Goal: Task Accomplishment & Management: Complete application form

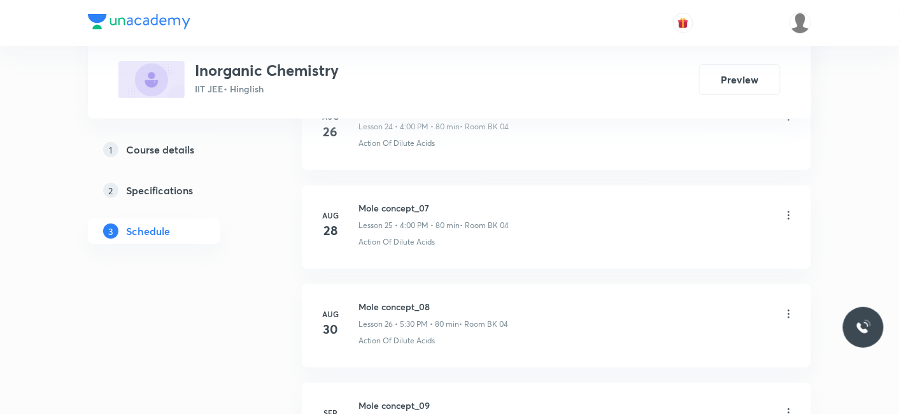
scroll to position [3359, 0]
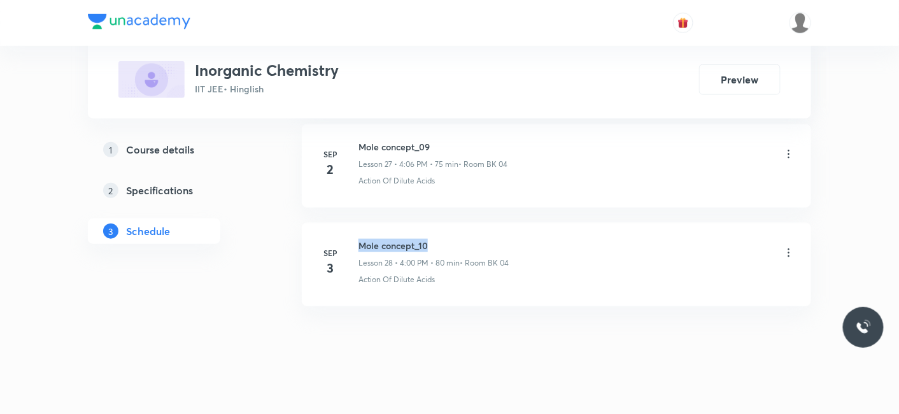
drag, startPoint x: 358, startPoint y: 232, endPoint x: 462, endPoint y: 234, distance: 103.8
click at [462, 239] on h6 "Mole concept_10" at bounding box center [434, 245] width 150 height 13
copy h6 "Mole concept_10"
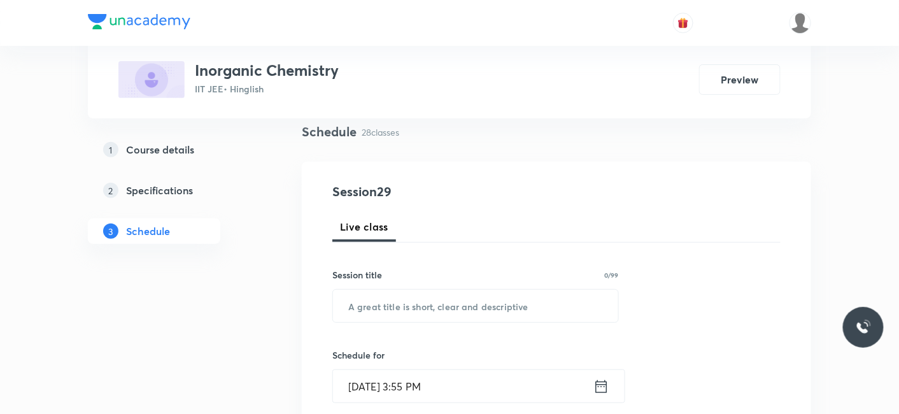
scroll to position [212, 0]
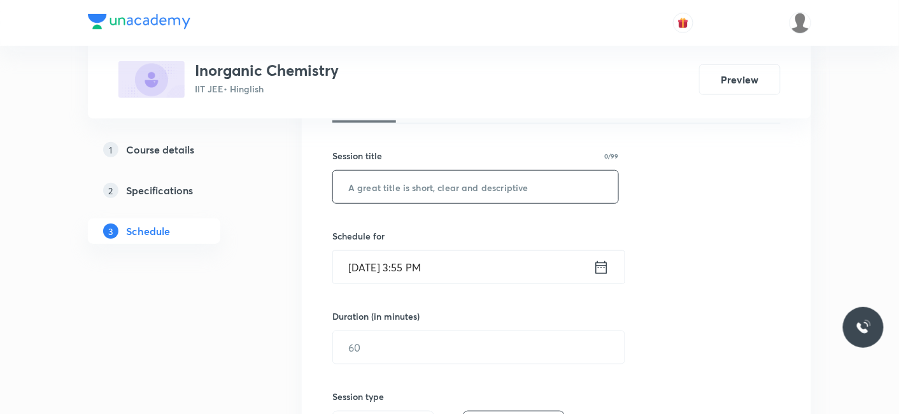
click at [417, 180] on input "text" at bounding box center [475, 187] width 285 height 32
paste input "Mole concept_10"
type input "Mole concept_11"
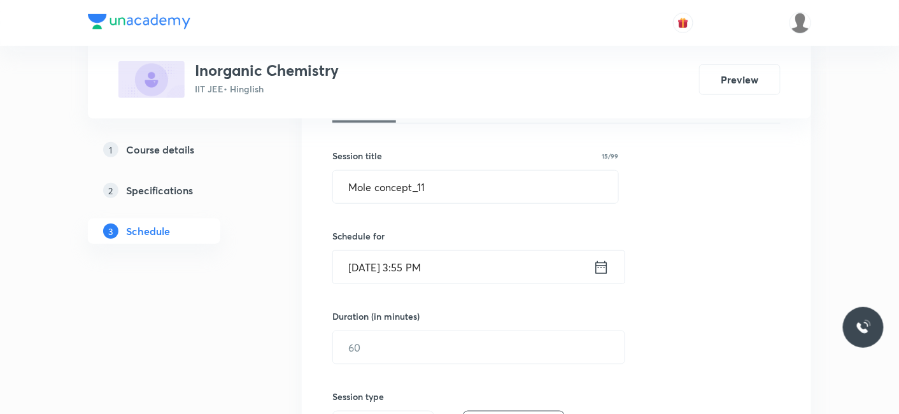
click at [415, 270] on input "[DATE] 3:55 PM" at bounding box center [463, 267] width 261 height 32
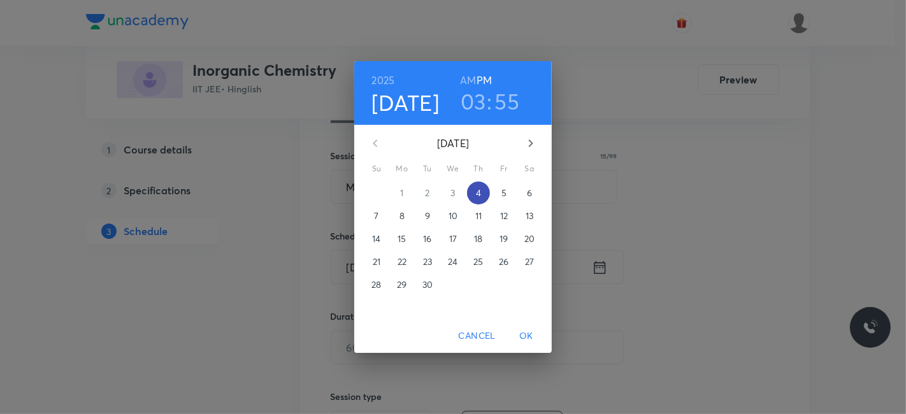
click at [479, 194] on p "4" at bounding box center [478, 193] width 5 height 13
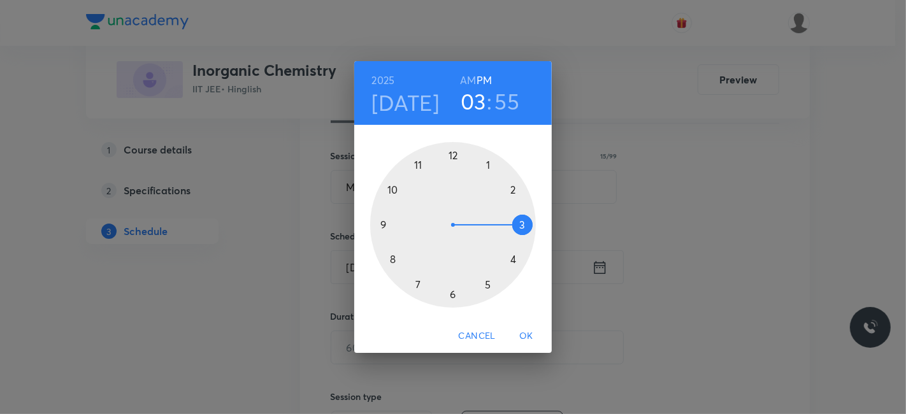
click at [514, 259] on div at bounding box center [453, 225] width 166 height 166
click at [451, 154] on div at bounding box center [453, 225] width 166 height 166
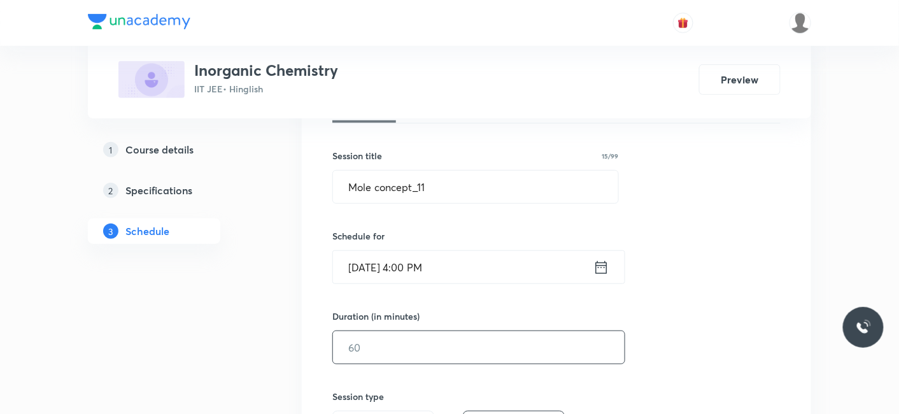
click at [421, 352] on input "text" at bounding box center [479, 347] width 292 height 32
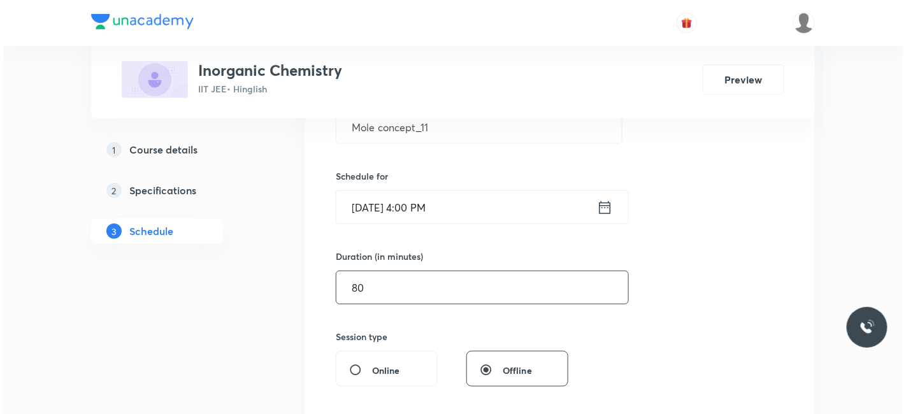
scroll to position [354, 0]
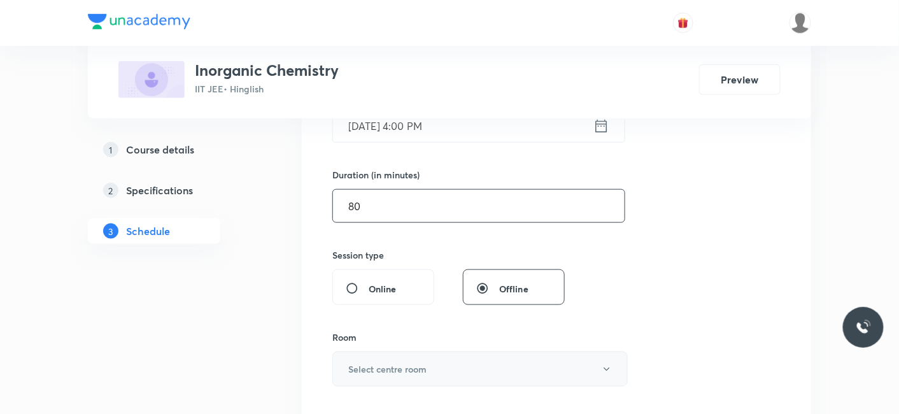
type input "80"
click at [389, 356] on button "Select centre room" at bounding box center [481, 369] width 296 height 35
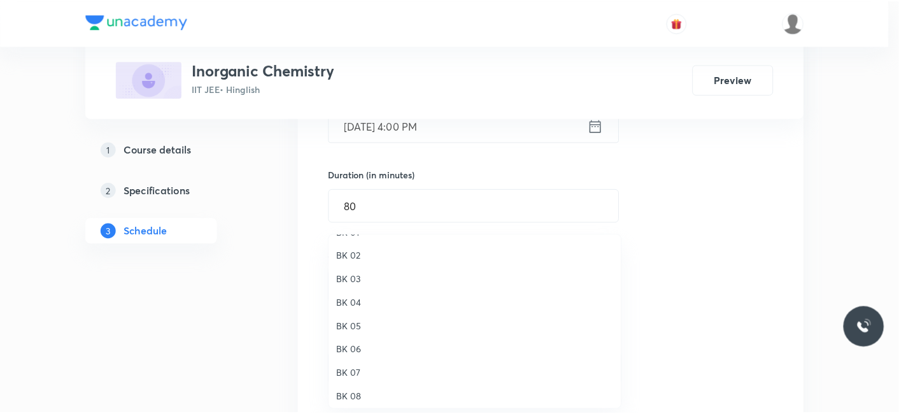
scroll to position [24, 0]
click at [357, 298] on span "BK 04" at bounding box center [478, 298] width 279 height 13
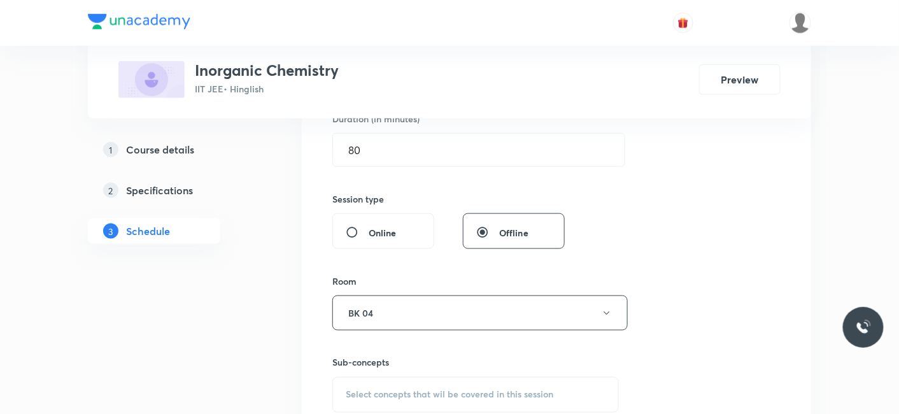
scroll to position [495, 0]
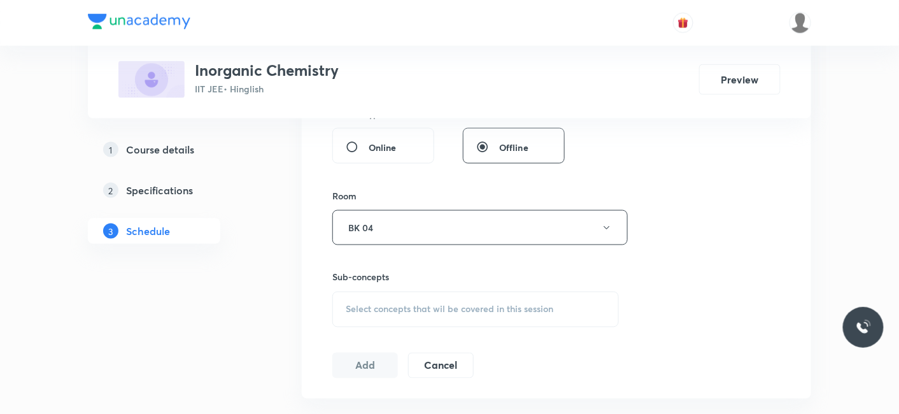
click at [368, 281] on h6 "Sub-concepts" at bounding box center [476, 277] width 287 height 13
click at [373, 296] on div "Select concepts that wil be covered in this session" at bounding box center [476, 310] width 287 height 36
click at [373, 312] on span "Select concepts that wil be covered in this session" at bounding box center [450, 309] width 208 height 10
click at [389, 406] on p "Action Of Dilute Acids" at bounding box center [405, 409] width 89 height 13
checkbox input "true"
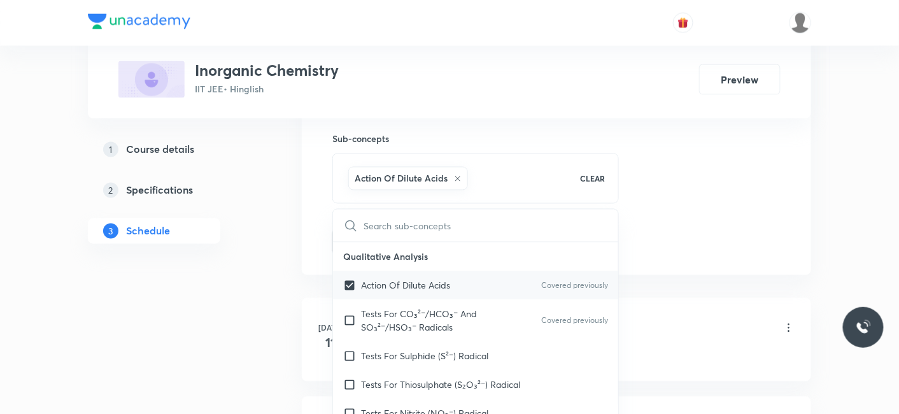
scroll to position [637, 0]
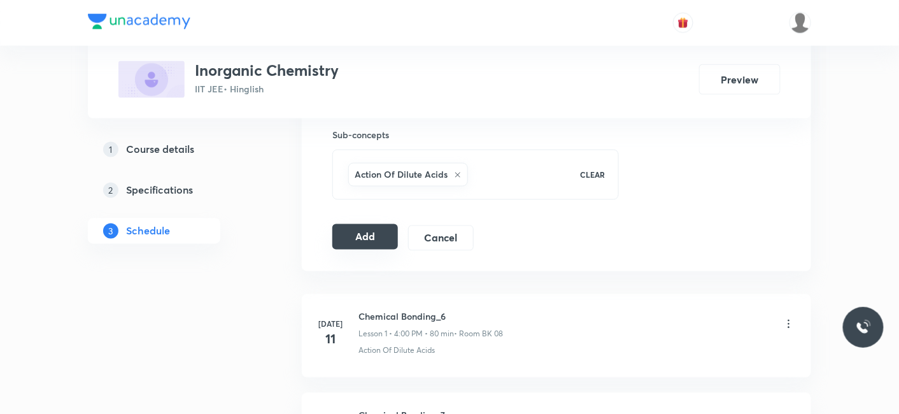
click at [357, 240] on button "Add" at bounding box center [366, 236] width 66 height 25
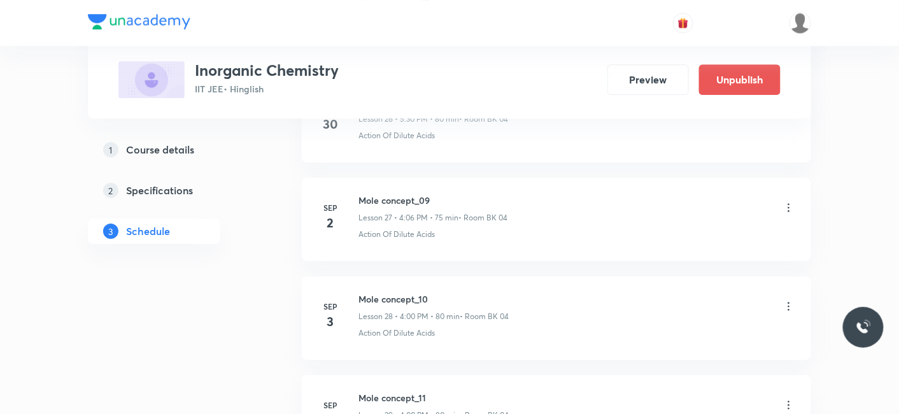
scroll to position [2874, 0]
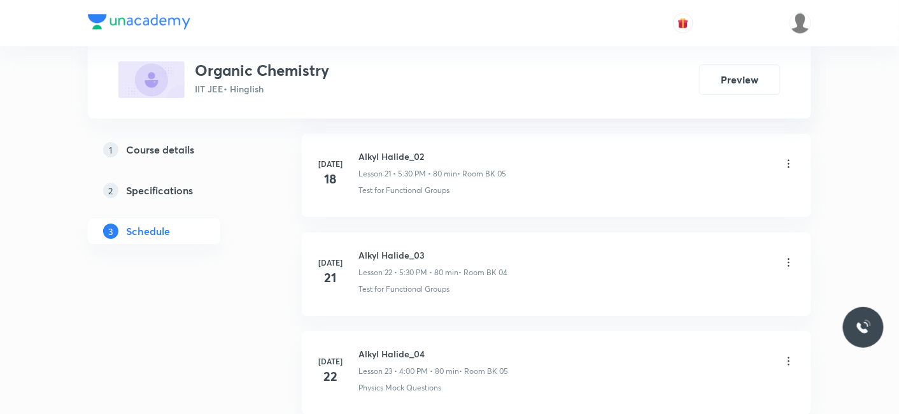
scroll to position [3950, 0]
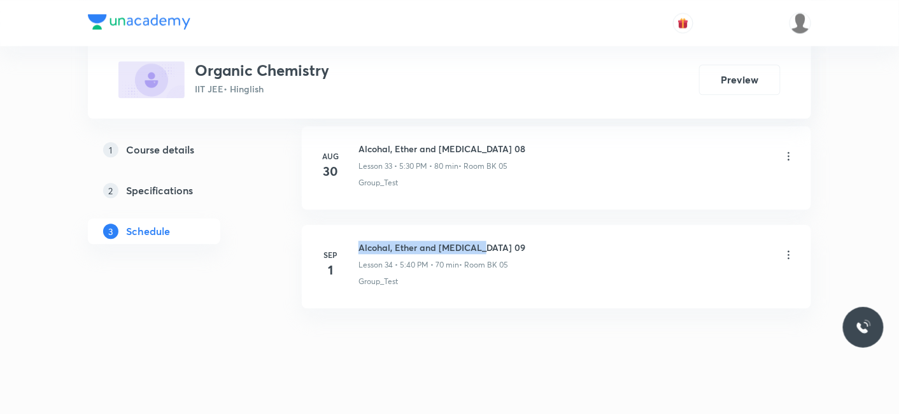
drag, startPoint x: 360, startPoint y: 230, endPoint x: 578, endPoint y: 232, distance: 217.9
click at [578, 241] on div "Alcohal, Ether and Phenol 09 Lesson 34 • 5:40 PM • 70 min • Room BK 05" at bounding box center [577, 256] width 437 height 30
copy h6 "Alcohal, Ether and Phenol 09"
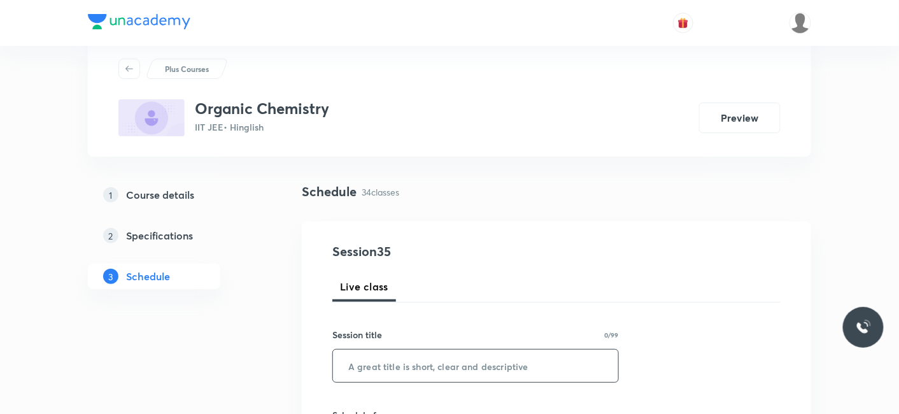
scroll to position [141, 0]
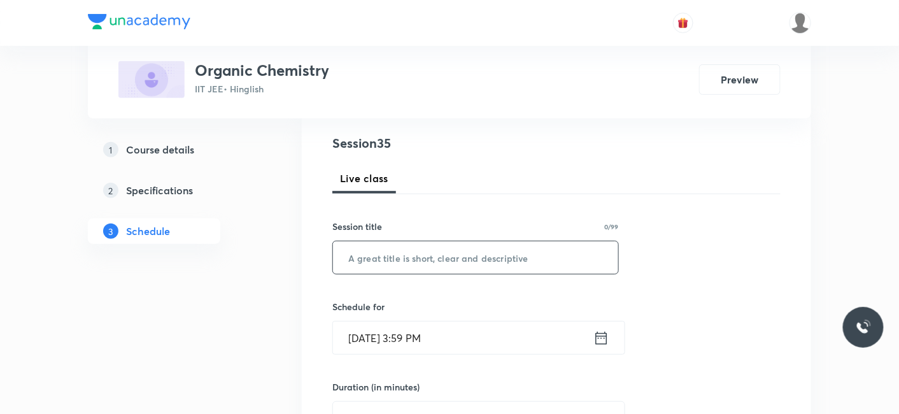
click at [464, 248] on input "text" at bounding box center [475, 257] width 285 height 32
paste input "Alcohal, Ether and Phenol 09"
type input "Alcohal, Ether and Phenol 10"
click at [447, 330] on input "Sep 4, 2025, 3:59 PM" at bounding box center [463, 338] width 261 height 32
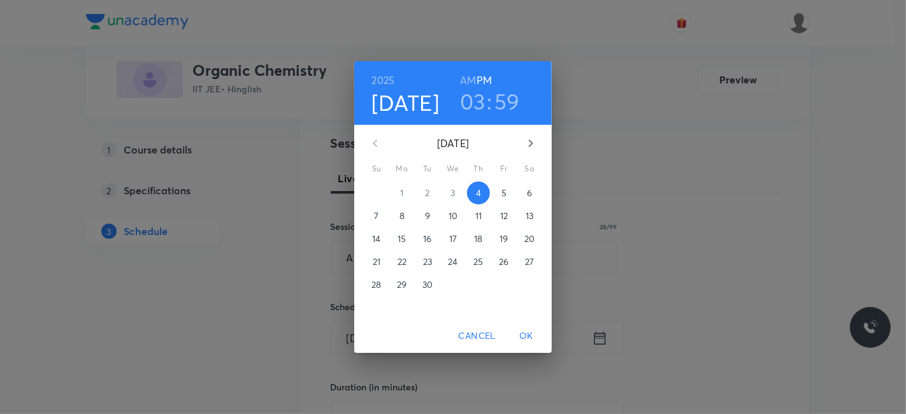
click at [473, 96] on h3 "03" at bounding box center [472, 101] width 25 height 27
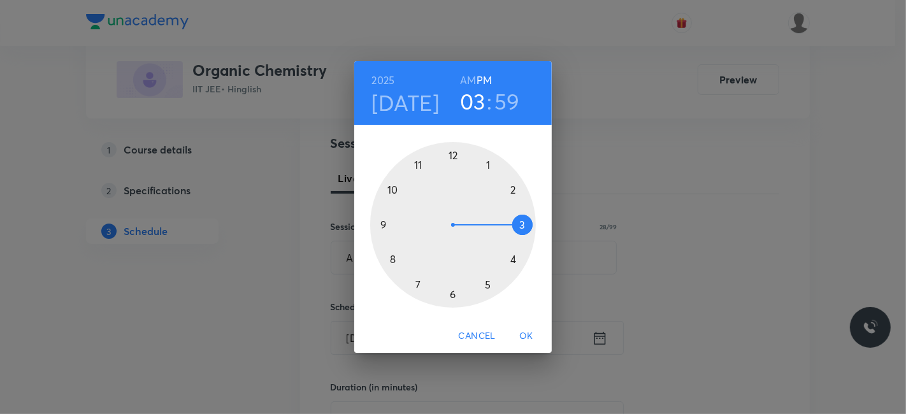
click at [513, 258] on div at bounding box center [453, 225] width 166 height 166
click at [510, 106] on h3 "59" at bounding box center [507, 101] width 25 height 27
click at [449, 156] on div at bounding box center [453, 225] width 166 height 166
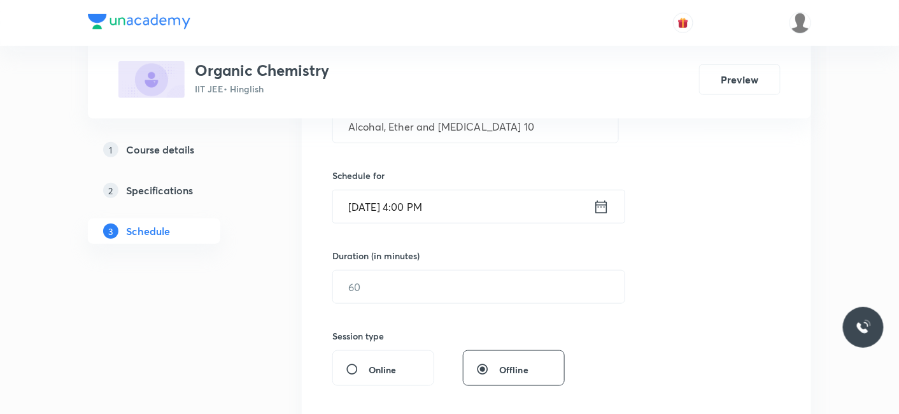
scroll to position [283, 0]
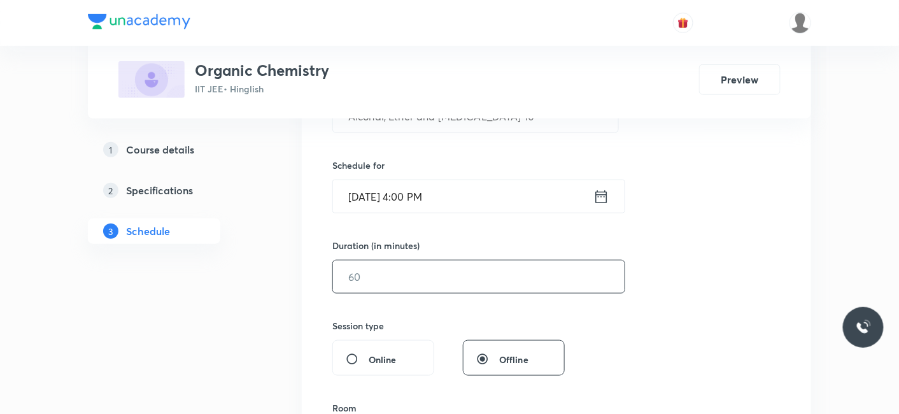
click at [425, 289] on input "text" at bounding box center [479, 277] width 292 height 32
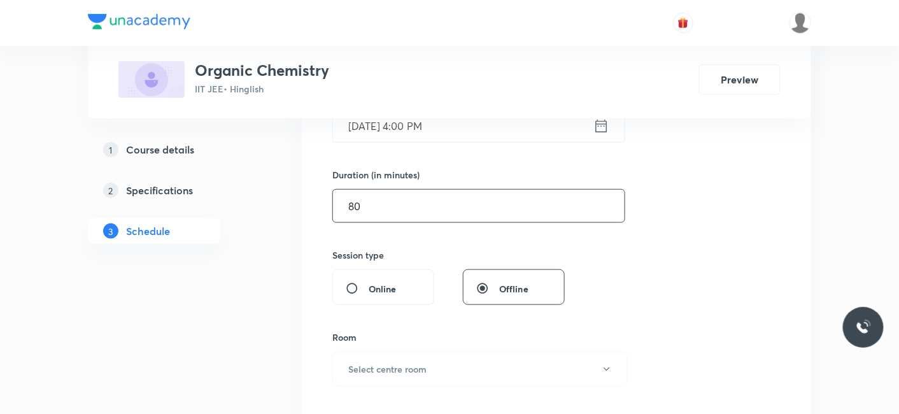
scroll to position [424, 0]
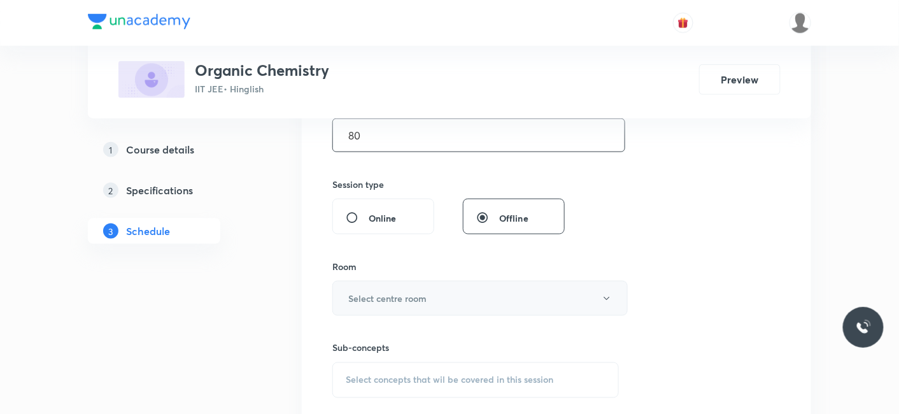
type input "80"
click at [393, 304] on button "Select centre room" at bounding box center [481, 298] width 296 height 35
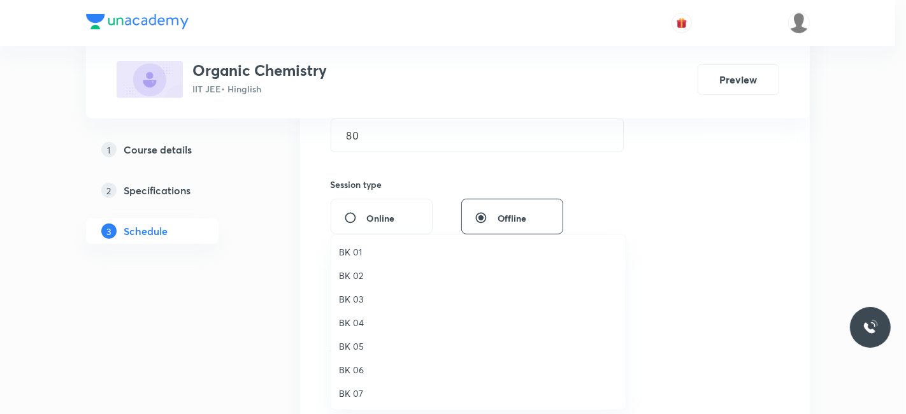
click at [357, 344] on span "BK 05" at bounding box center [478, 346] width 279 height 13
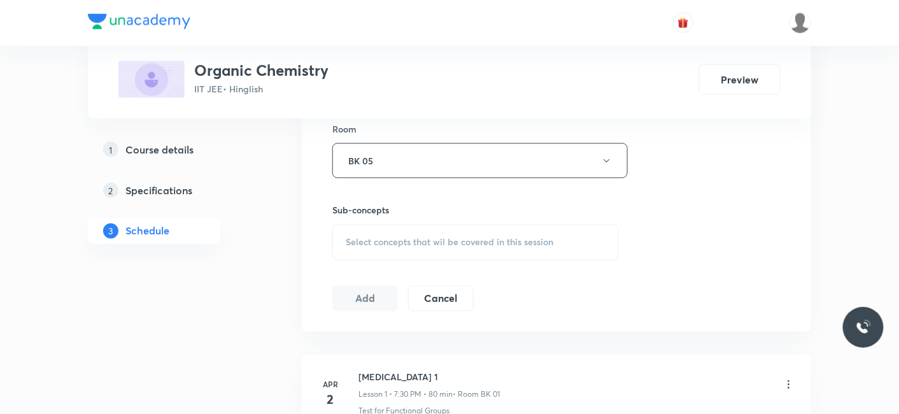
scroll to position [566, 0]
click at [387, 237] on span "Select concepts that wil be covered in this session" at bounding box center [450, 239] width 208 height 10
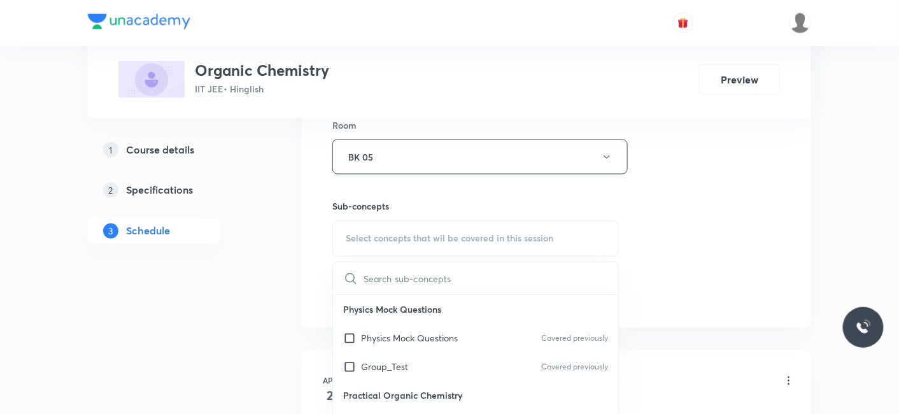
drag, startPoint x: 383, startPoint y: 366, endPoint x: 288, endPoint y: 329, distance: 101.6
click at [382, 366] on p "Group_Test" at bounding box center [384, 367] width 47 height 13
checkbox input "true"
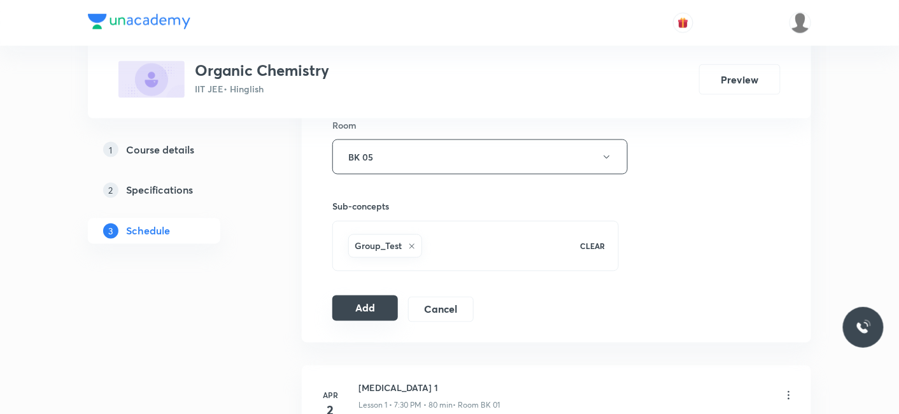
click at [357, 304] on button "Add" at bounding box center [366, 308] width 66 height 25
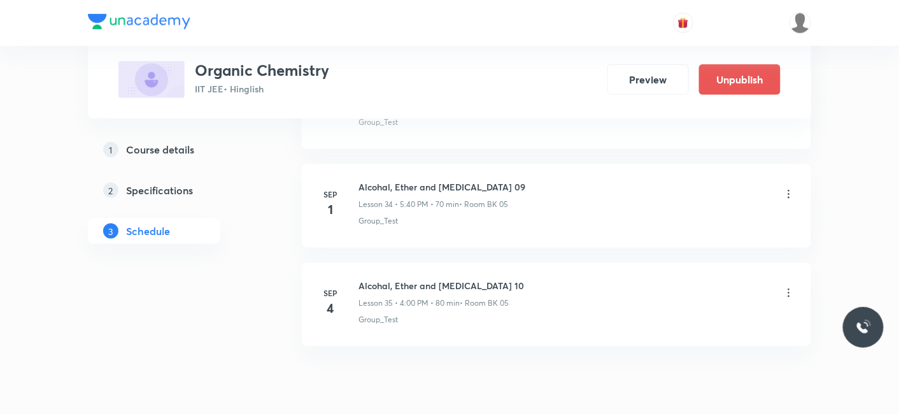
scroll to position [3465, 0]
